Goal: Navigation & Orientation: Find specific page/section

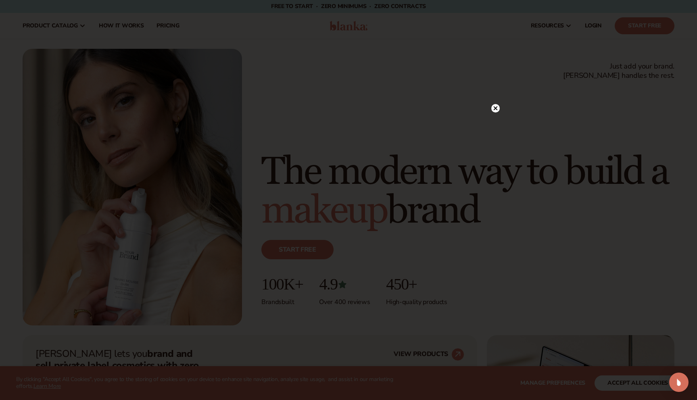
click at [496, 106] on circle at bounding box center [495, 108] width 8 height 8
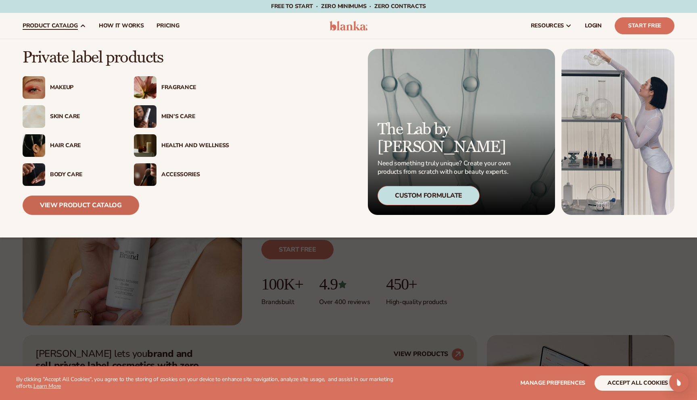
click at [95, 204] on link "View Product Catalog" at bounding box center [81, 205] width 117 height 19
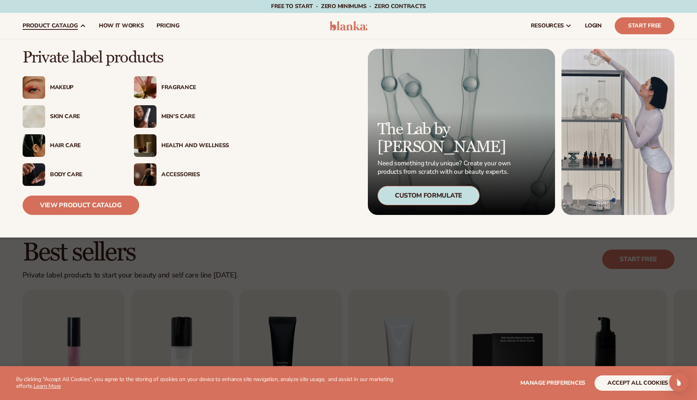
click at [55, 26] on span "product catalog" at bounding box center [50, 26] width 55 height 6
click at [166, 117] on div "Men’s Care" at bounding box center [195, 116] width 68 height 7
click at [74, 175] on div "Body Care" at bounding box center [84, 174] width 68 height 7
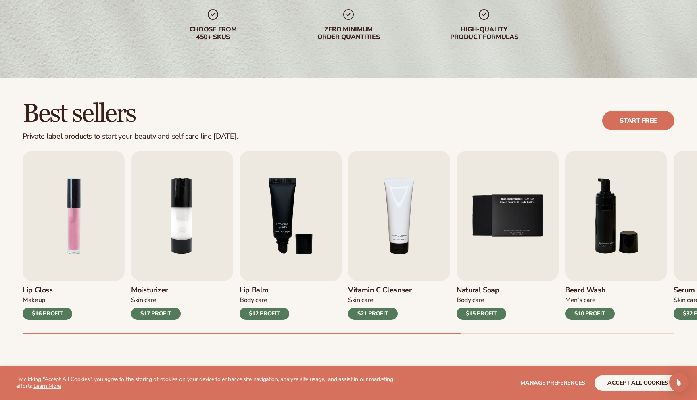
scroll to position [192, 0]
